Goal: Task Accomplishment & Management: Use online tool/utility

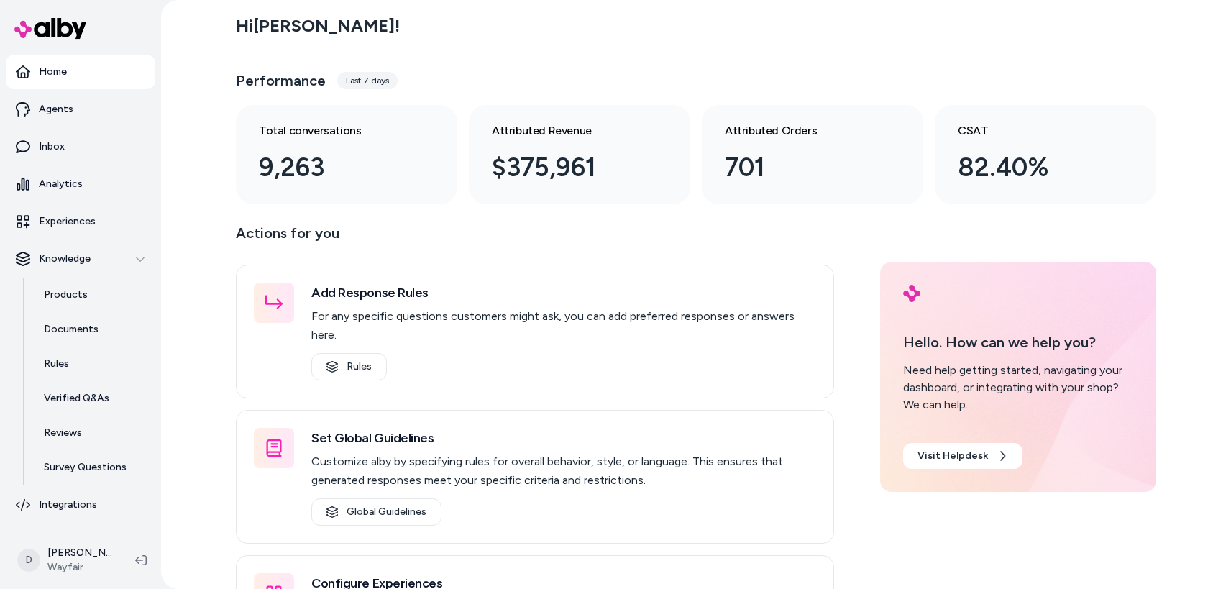
click at [805, 39] on div "Hi Daniel !" at bounding box center [696, 26] width 920 height 40
click at [956, 62] on div "Hi Daniel ! Performance Last 7 days Total conversations 9,263 Attributed Revenu…" at bounding box center [696, 105] width 920 height 198
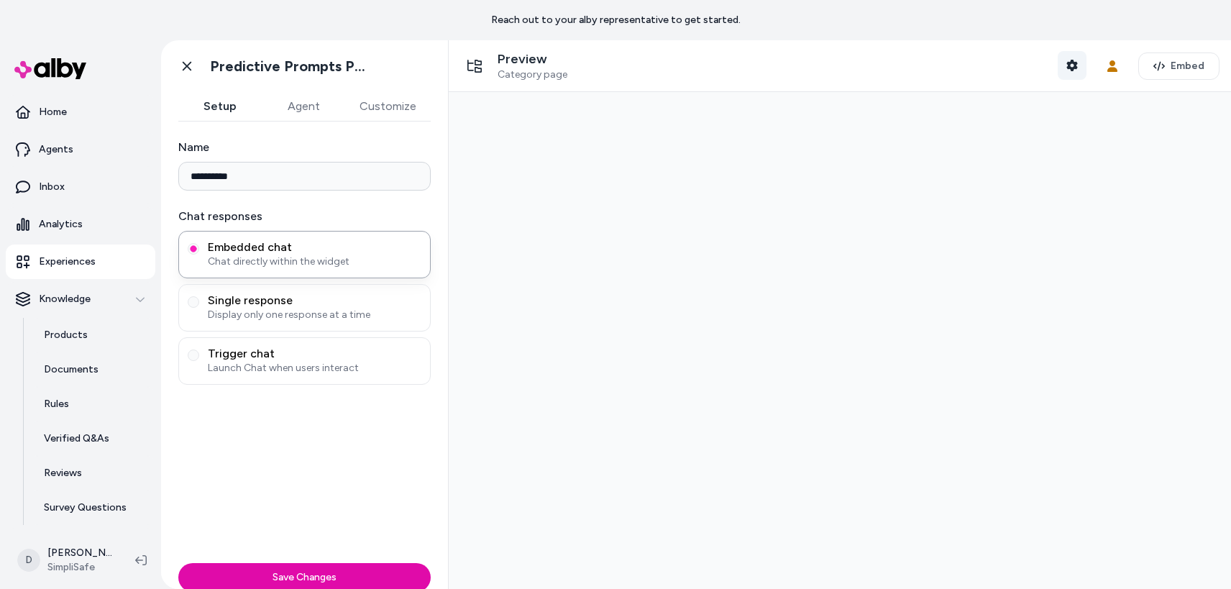
type input "**********"
click at [1058, 67] on button "Shopper Context" at bounding box center [1072, 65] width 29 height 29
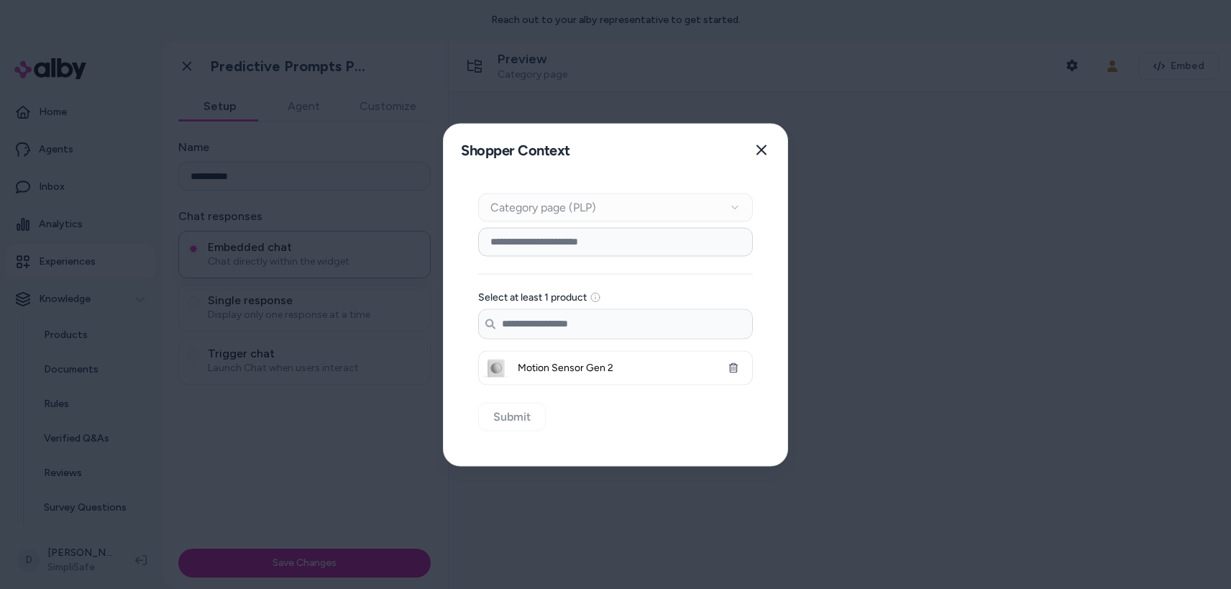
click at [577, 208] on div "Context Type Category page (PLP)" at bounding box center [615, 207] width 275 height 29
click at [652, 257] on div "Select at least 1 product Search products... Motion Sensor Gen 2" at bounding box center [615, 305] width 275 height 157
click at [618, 243] on input at bounding box center [615, 241] width 275 height 29
click at [763, 192] on div "Context Type Category page (PLP) Category Setup Select at least 1 product Searc…" at bounding box center [616, 320] width 344 height 290
click at [710, 209] on div "Context Type Category page (PLP)" at bounding box center [615, 207] width 275 height 29
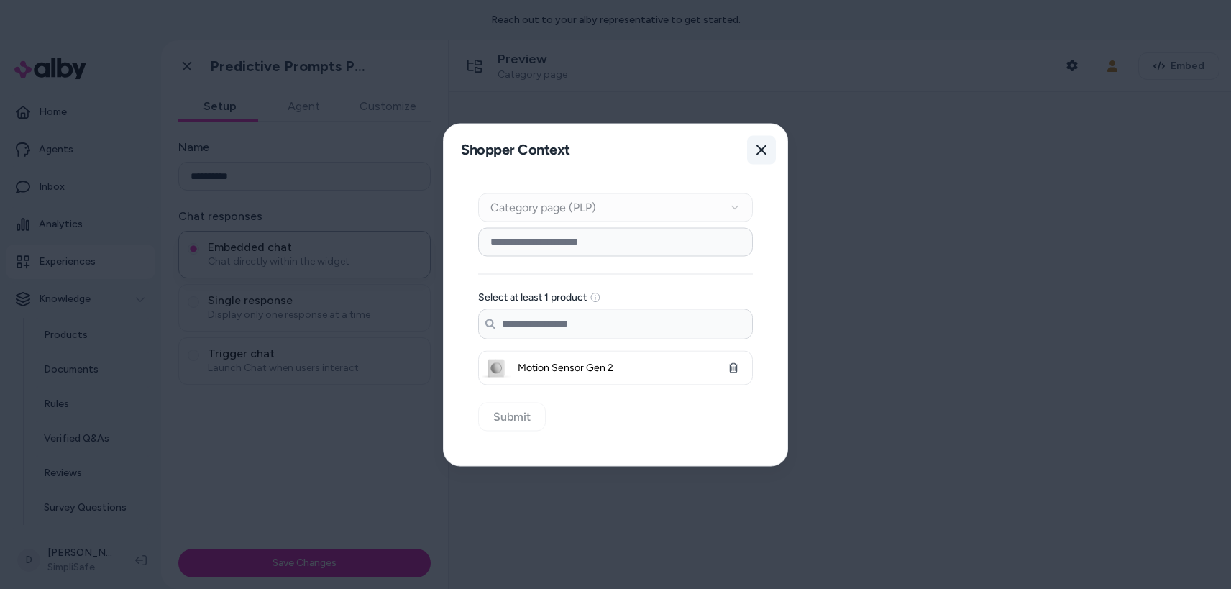
click at [770, 150] on button "Close" at bounding box center [761, 149] width 29 height 29
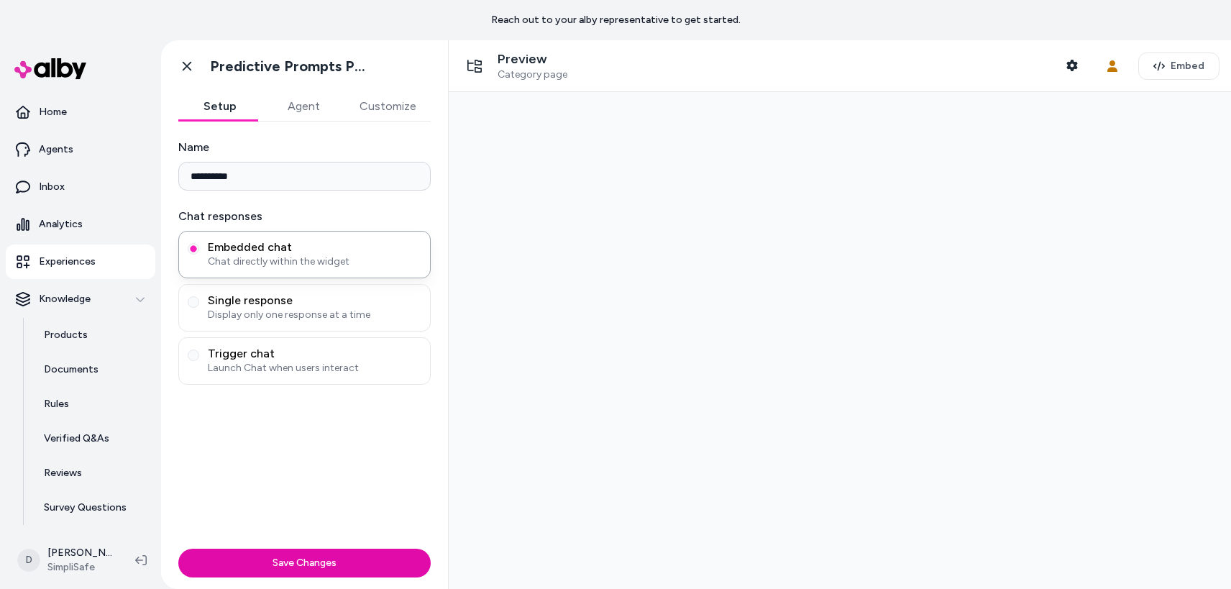
click at [884, 127] on div at bounding box center [840, 340] width 782 height 497
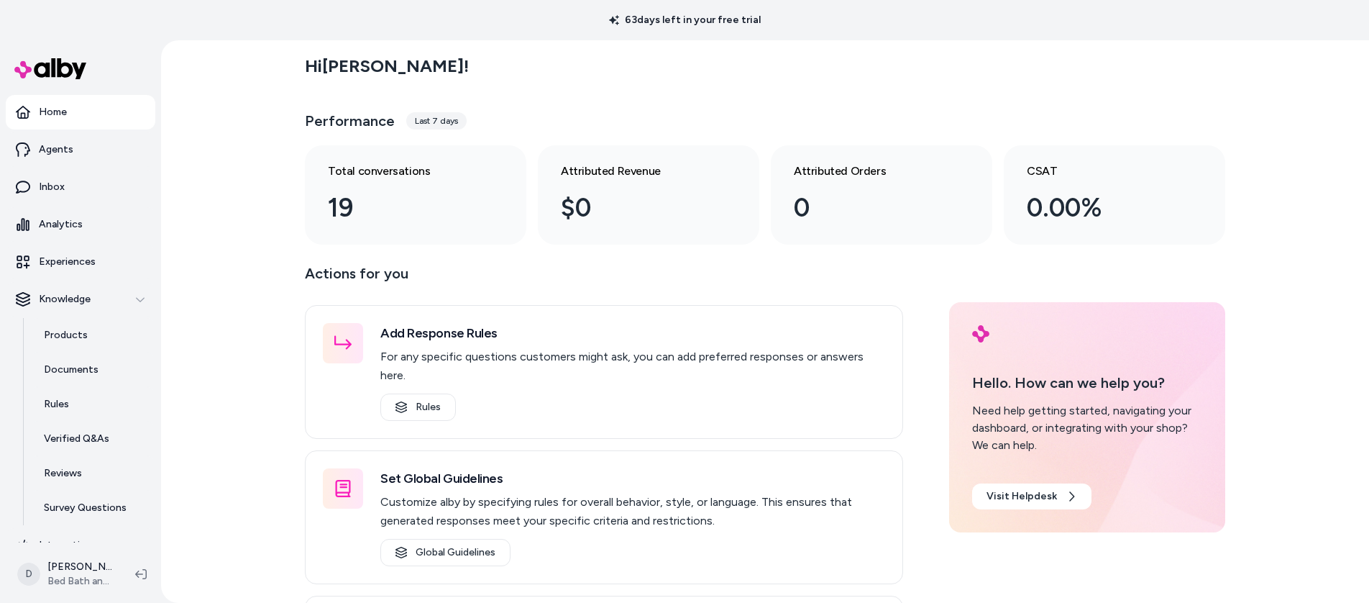
click at [209, 232] on div "Hi Daniel ! Performance Last 7 days Total conversations 19 Attributed Revenue $…" at bounding box center [765, 321] width 1208 height 562
click at [85, 585] on html "63 days left in your free trial Home Agents Inbox Analytics Experiences Knowled…" at bounding box center [684, 301] width 1369 height 603
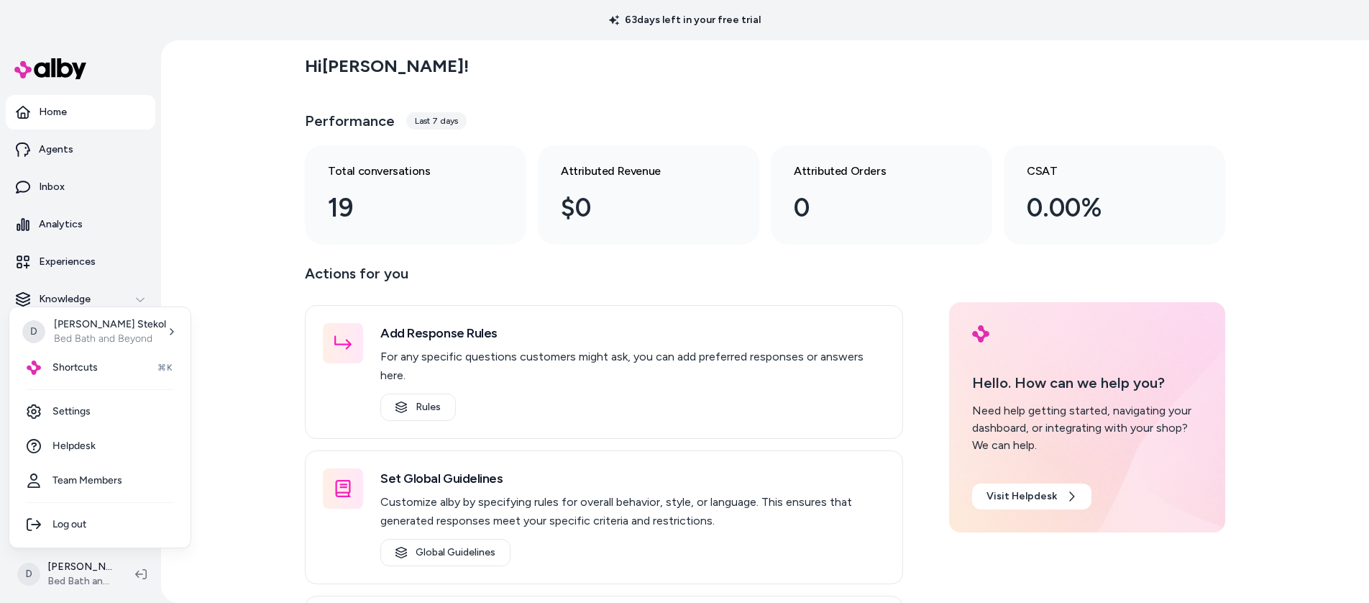
click at [265, 353] on html "63 days left in your free trial Home Agents Inbox Analytics Experiences Knowled…" at bounding box center [684, 301] width 1369 height 603
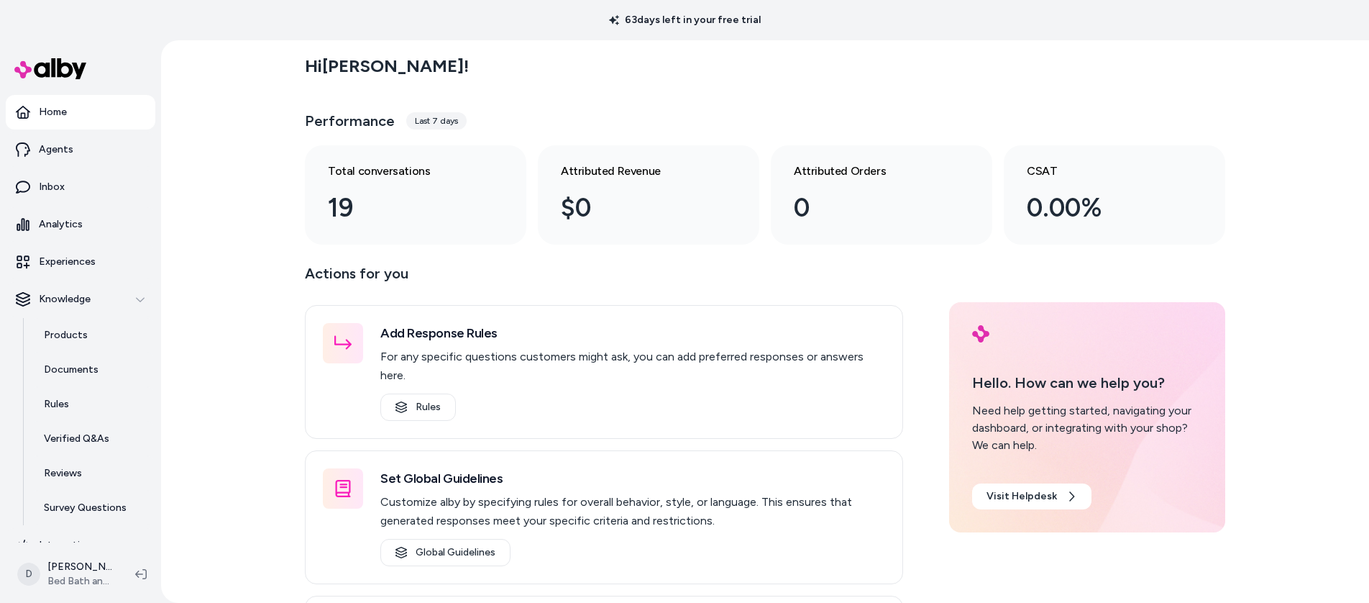
click at [54, 168] on ul "Home Agents Inbox Analytics Experiences Knowledge Products Documents Rules Veri…" at bounding box center [81, 328] width 150 height 467
click at [50, 178] on link "Inbox" at bounding box center [81, 187] width 150 height 35
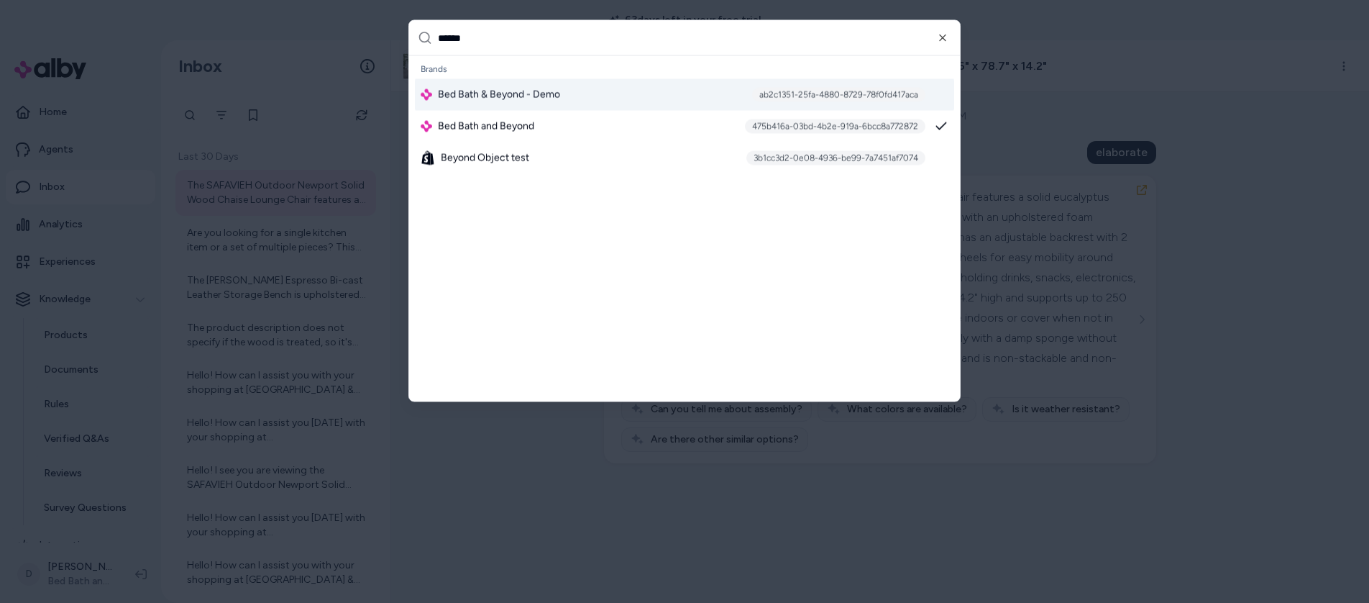
type input "******"
click at [527, 104] on div "Bed Bath & Beyond - Demo ab2c1351-25fa-4880-8729-78f0fd417aca" at bounding box center [684, 95] width 539 height 32
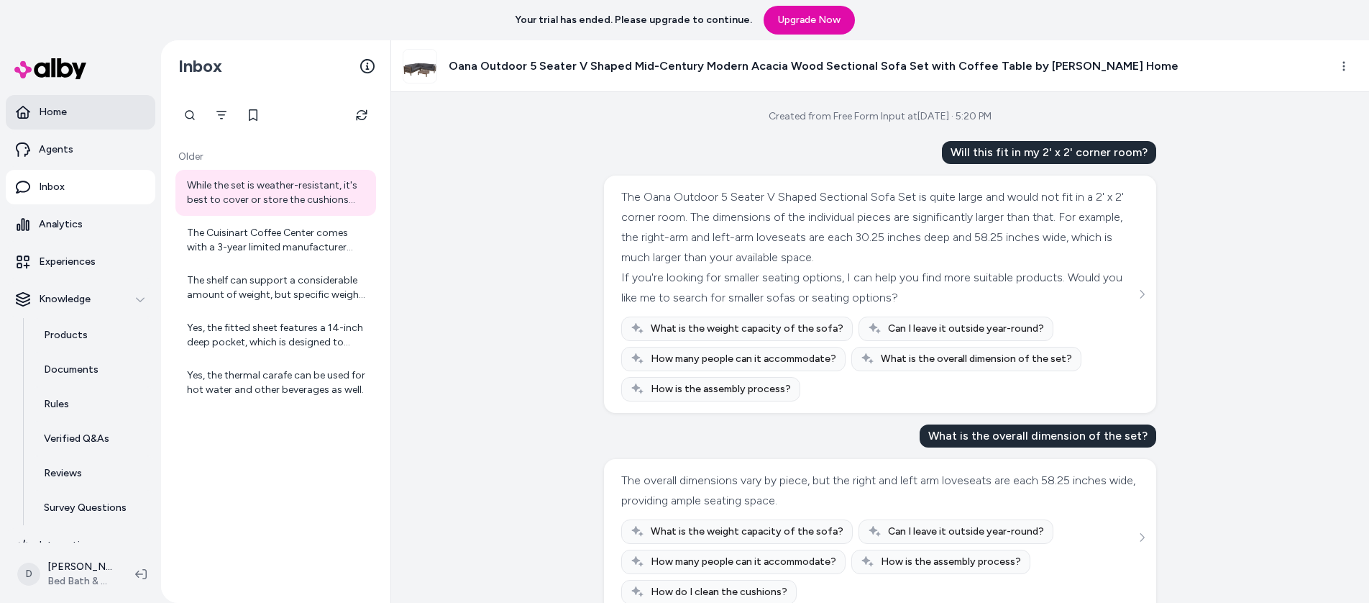
click at [75, 102] on link "Home" at bounding box center [81, 112] width 150 height 35
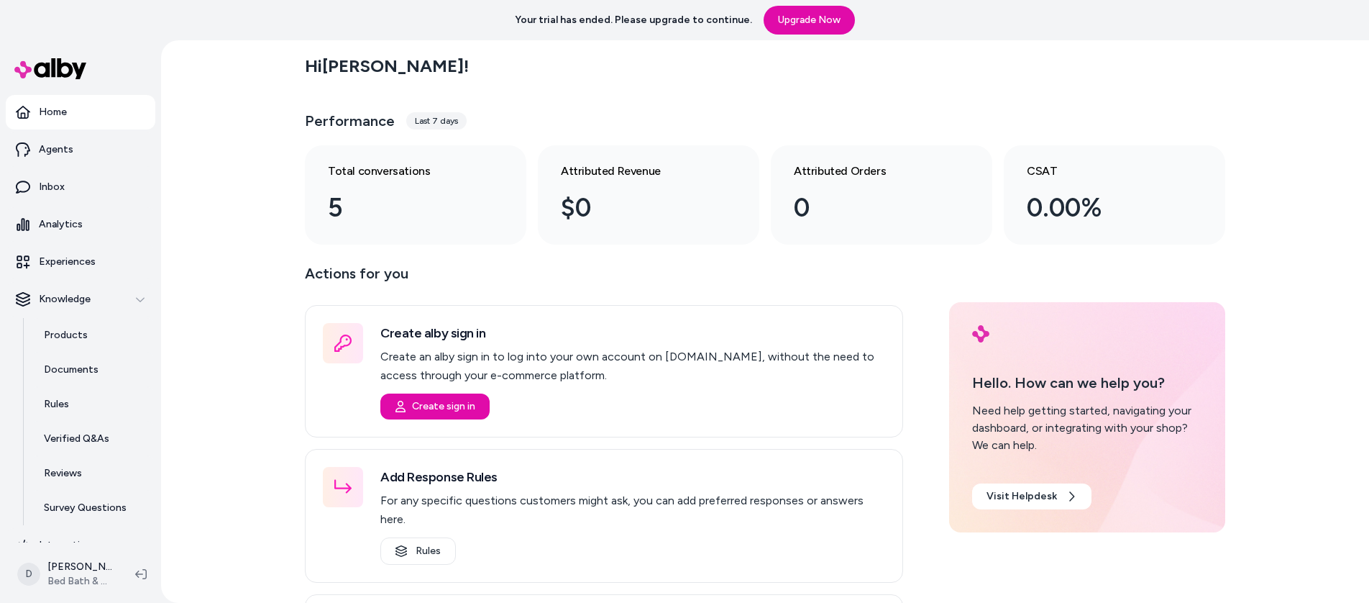
click at [60, 585] on html "Your trial has ended. Please upgrade to continue. Upgrade Now Home Agents Inbox…" at bounding box center [684, 301] width 1369 height 603
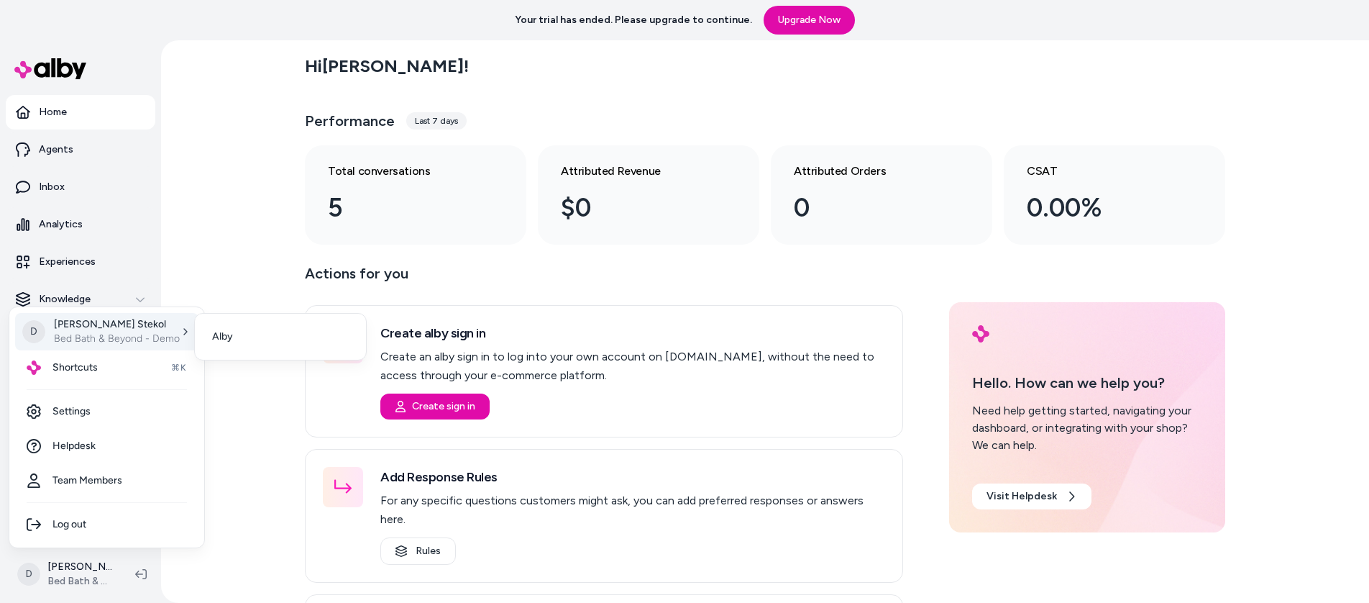
click at [101, 334] on p "Bed Bath & Beyond - Demo" at bounding box center [117, 338] width 126 height 14
click at [244, 343] on link "Alby" at bounding box center [281, 336] width 160 height 35
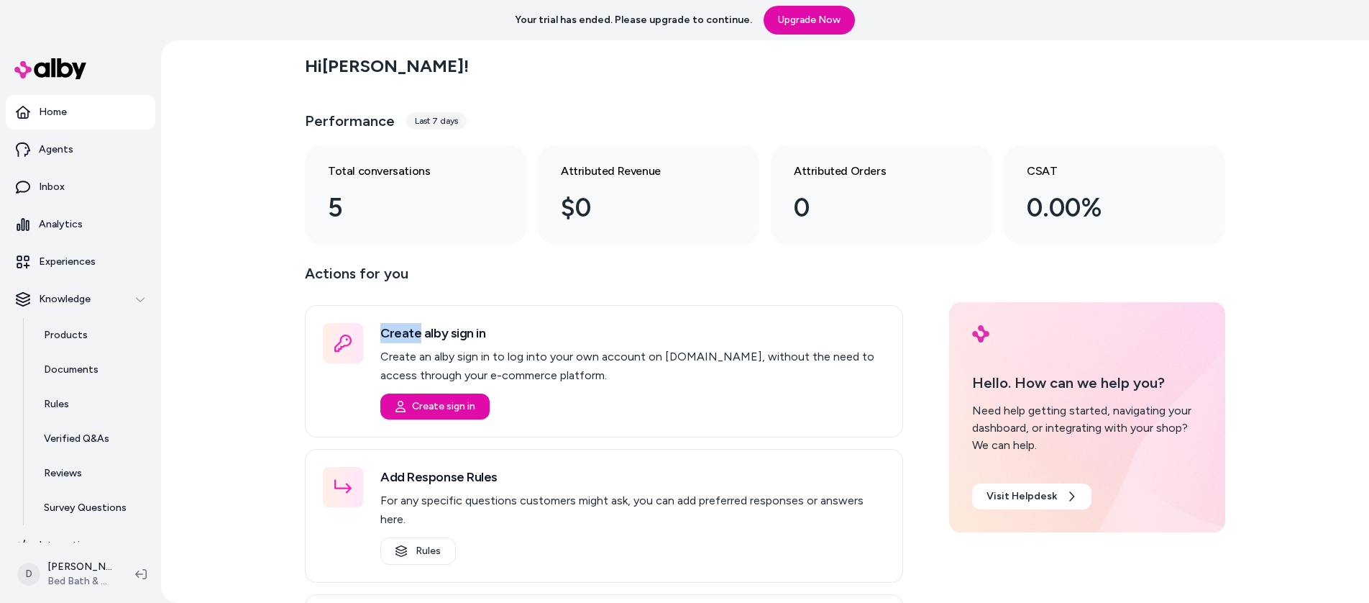
click at [244, 343] on div "Hi Daniel ! Performance Last 7 days Total conversations 5 Attributed Revenue $0…" at bounding box center [765, 321] width 1208 height 562
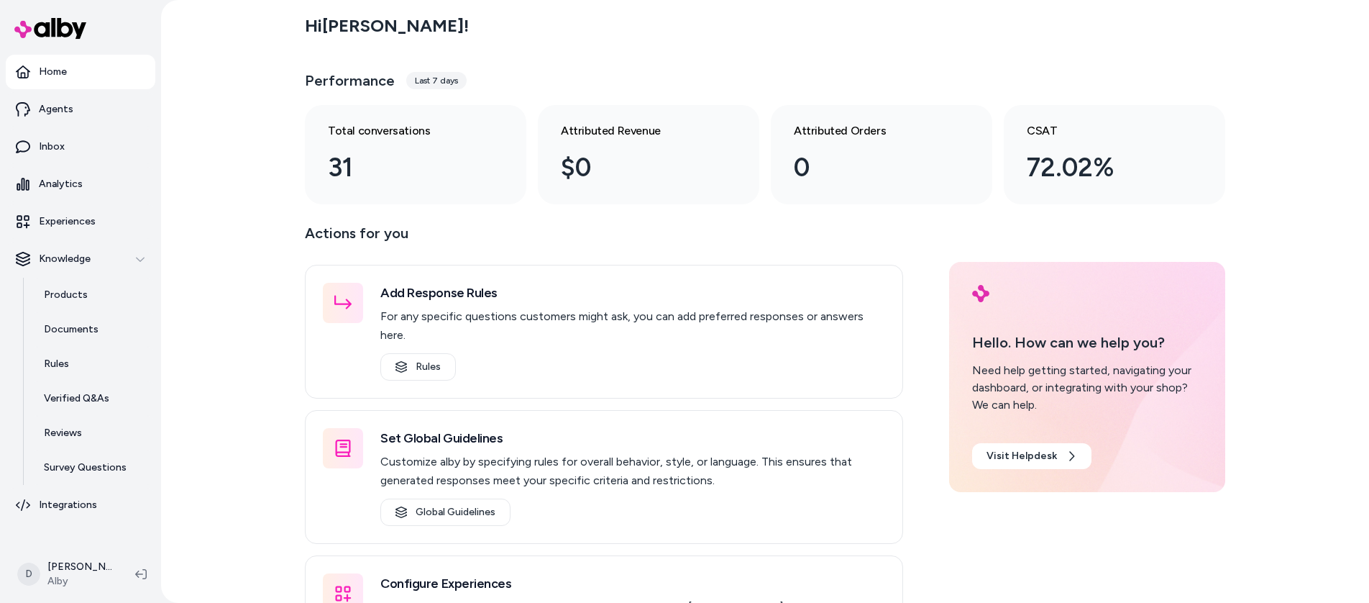
click at [244, 343] on div "Hi [PERSON_NAME] ! Performance Last 7 days Total conversations 31 Attributed Re…" at bounding box center [765, 301] width 1208 height 603
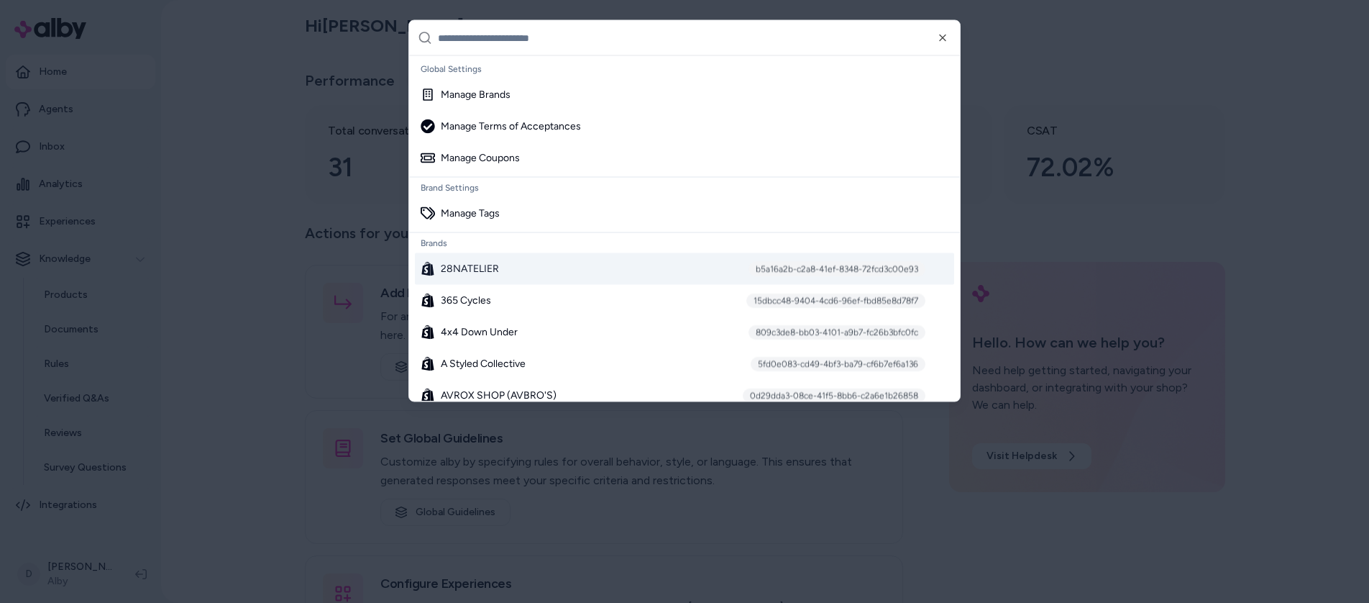
click at [308, 287] on div at bounding box center [684, 301] width 1369 height 603
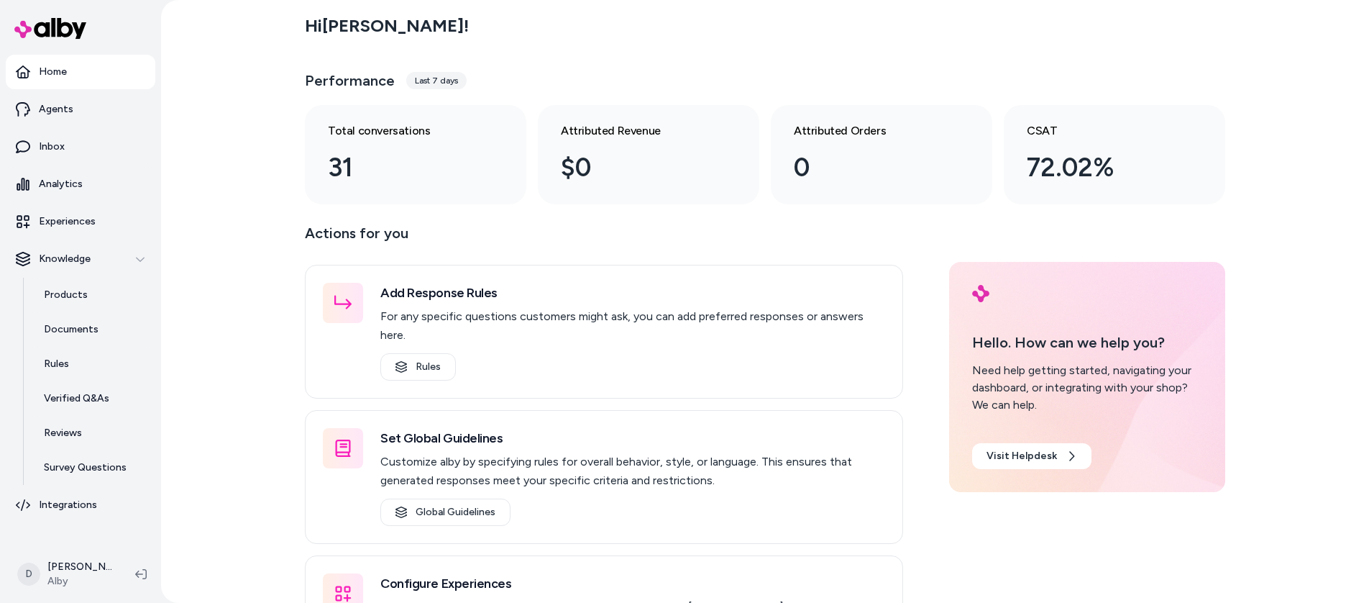
click at [186, 250] on div "Hi Daniel ! Performance Last 7 days Total conversations 31 Attributed Revenue $…" at bounding box center [765, 301] width 1208 height 603
click at [218, 83] on div "Hi Daniel ! Performance Last 7 days Total conversations 31 Attributed Revenue $…" at bounding box center [765, 301] width 1208 height 603
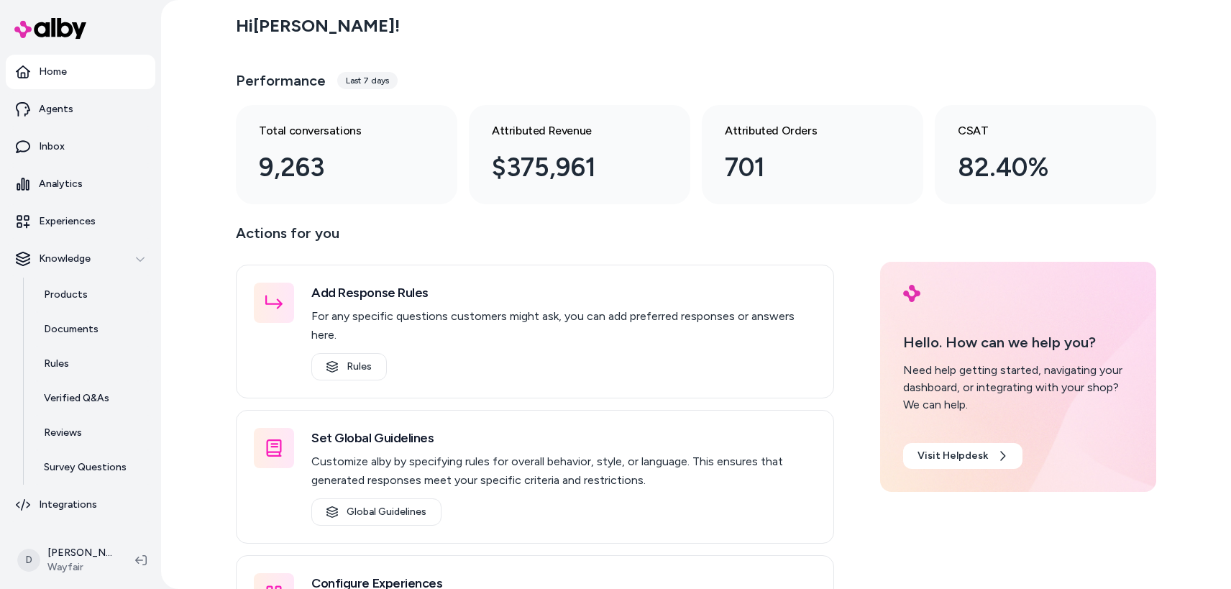
click at [171, 256] on div "Hi [PERSON_NAME] ! Performance Last 7 days Total conversations 9,263 Attributed…" at bounding box center [696, 294] width 1070 height 589
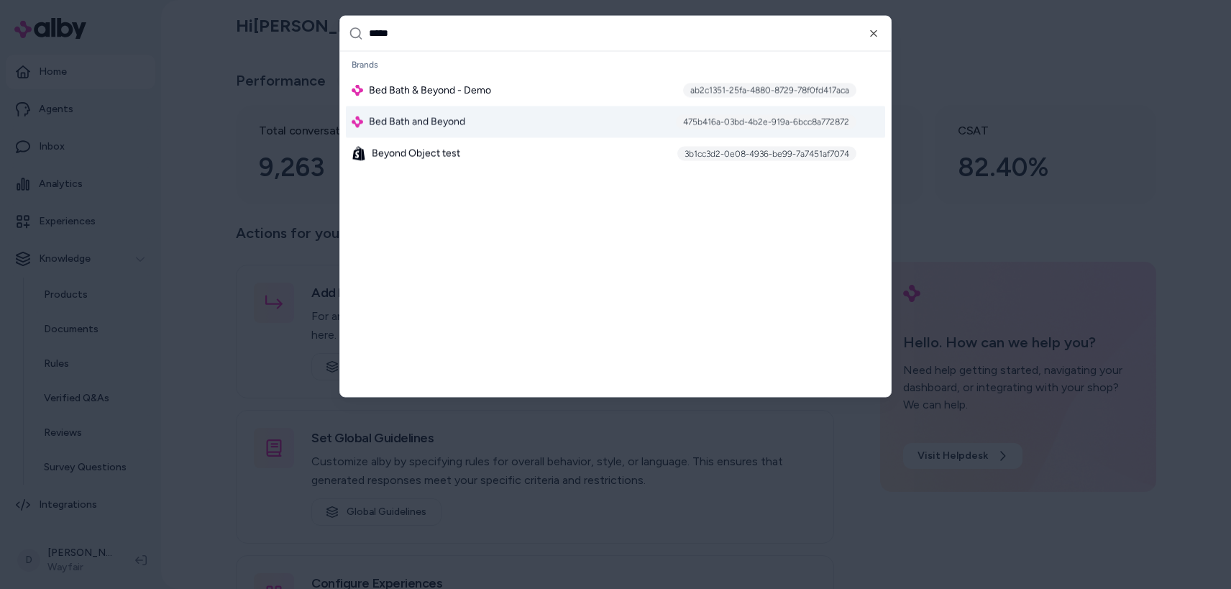
type input "*****"
click at [421, 116] on span "Bed Bath and Beyond" at bounding box center [417, 121] width 96 height 14
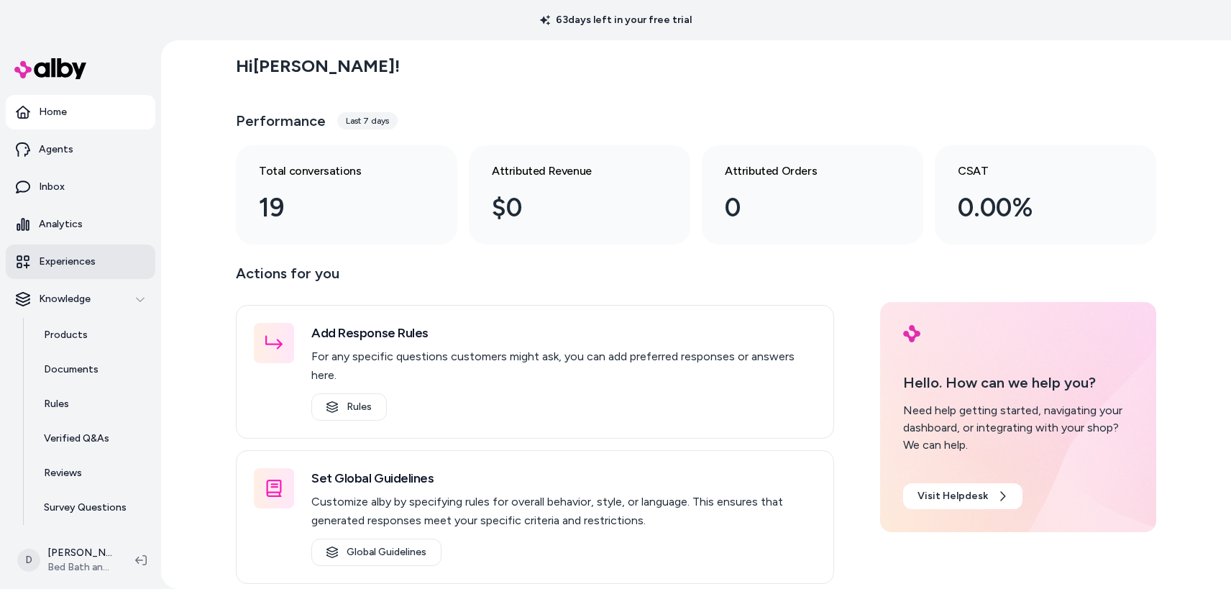
click at [70, 257] on p "Experiences" at bounding box center [67, 262] width 57 height 14
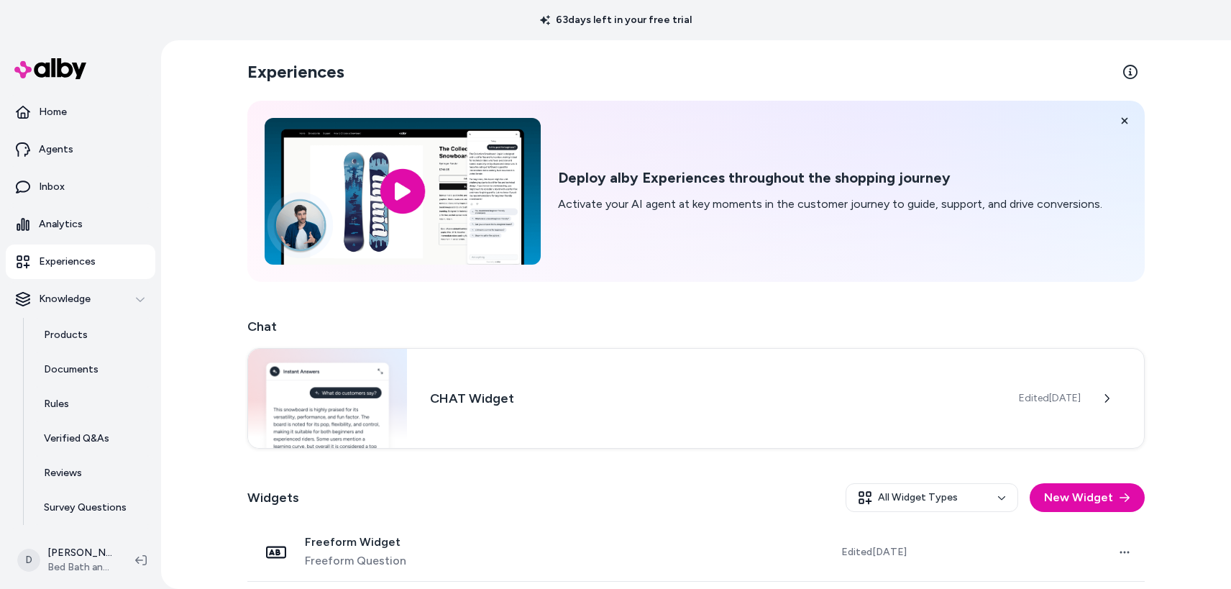
scroll to position [178, 0]
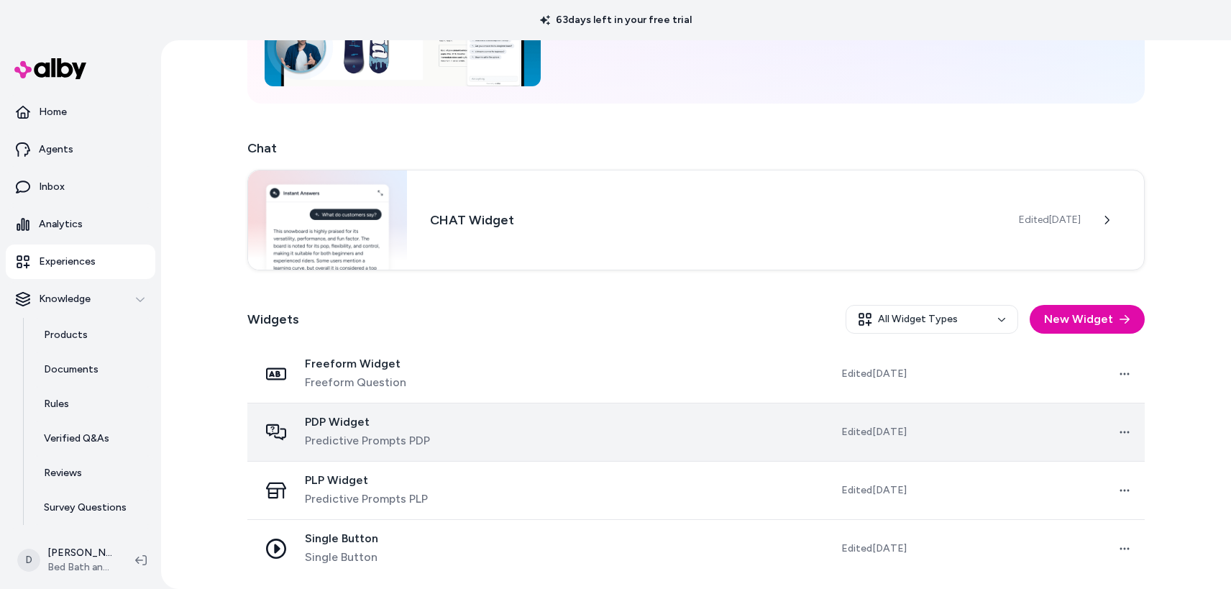
click at [654, 409] on td at bounding box center [618, 432] width 226 height 58
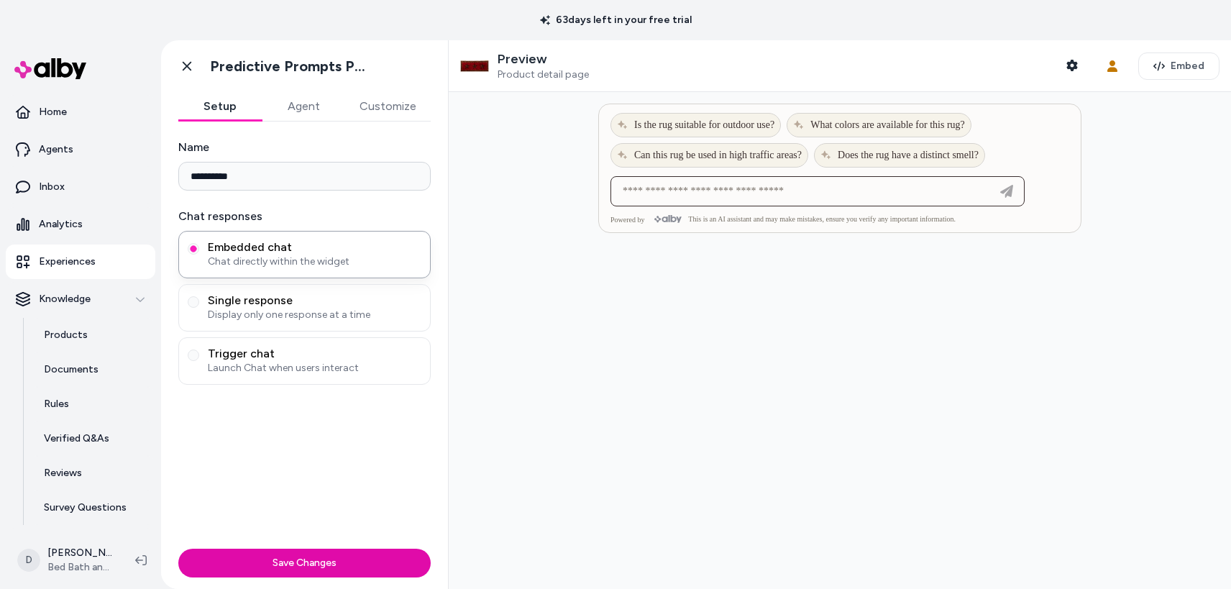
click at [702, 193] on input at bounding box center [803, 191] width 378 height 17
type input "**********"
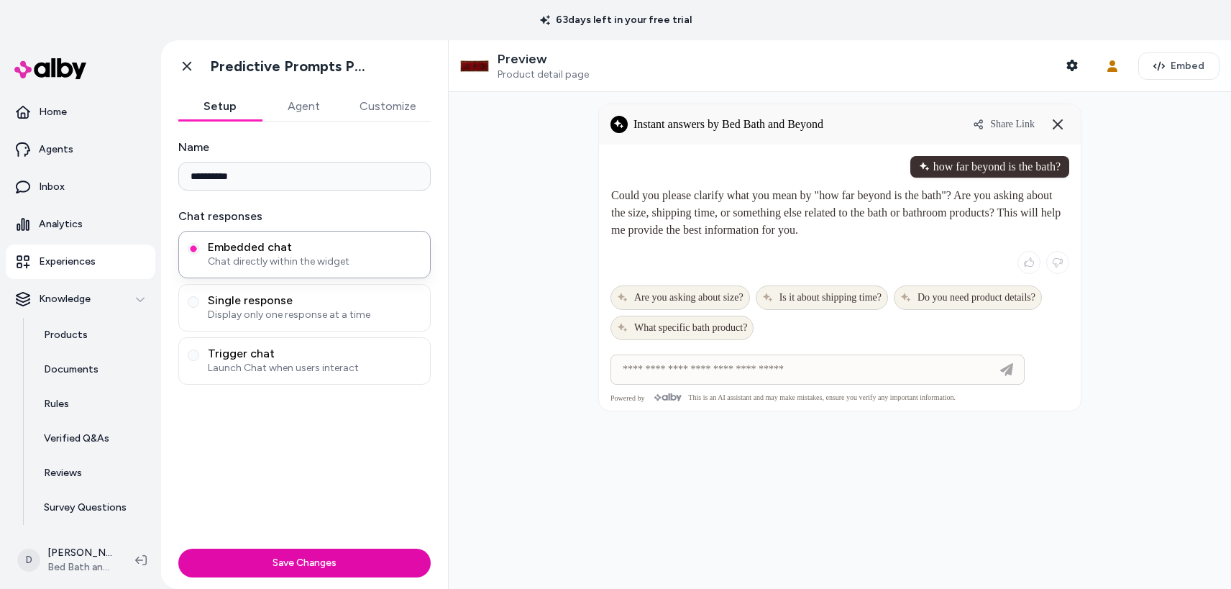
click at [544, 229] on div at bounding box center [840, 340] width 782 height 497
click at [1139, 331] on div at bounding box center [840, 340] width 782 height 497
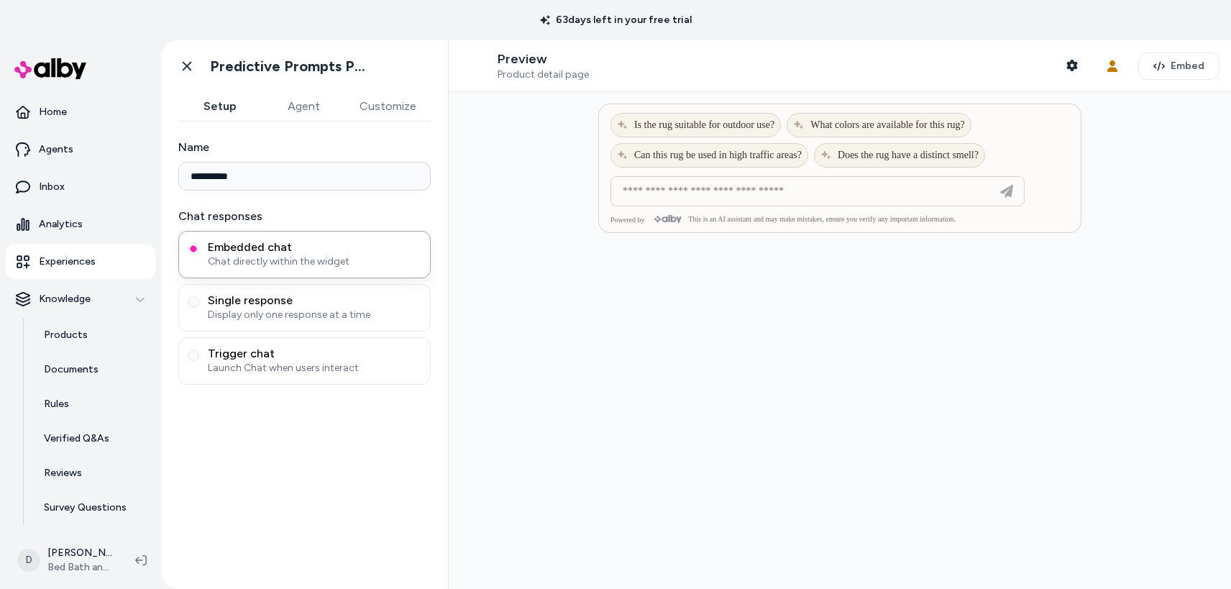
type input "**********"
